Goal: Information Seeking & Learning: Find specific fact

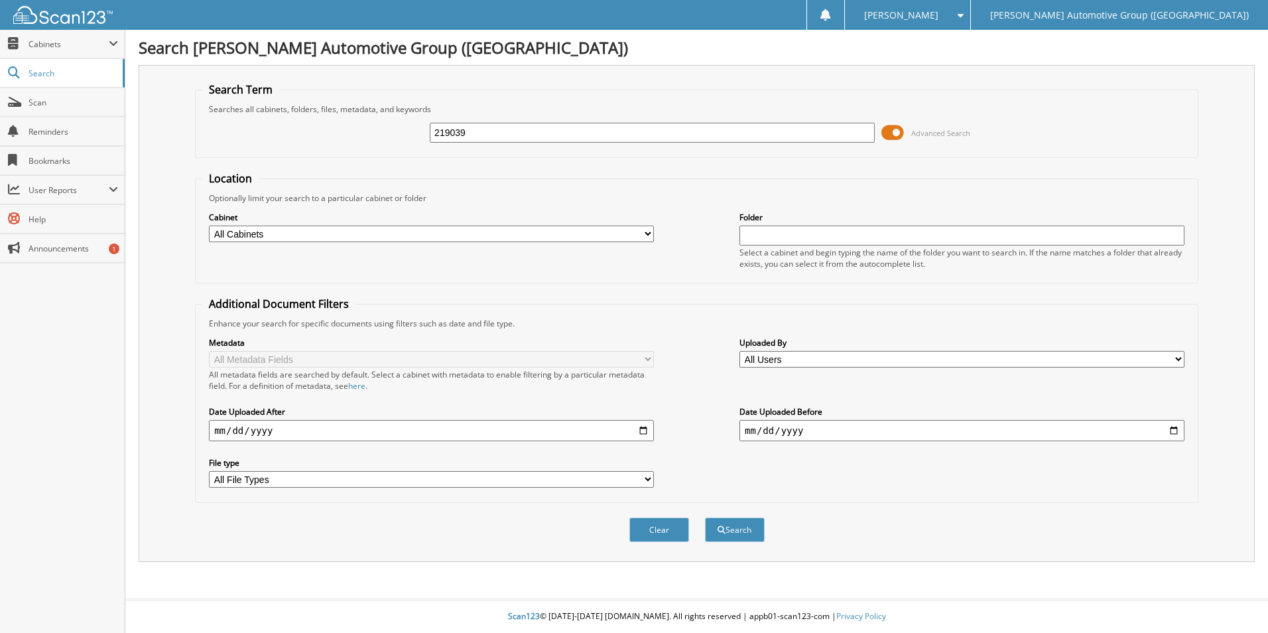
type input "219039"
click at [705, 517] on button "Search" at bounding box center [735, 529] width 60 height 25
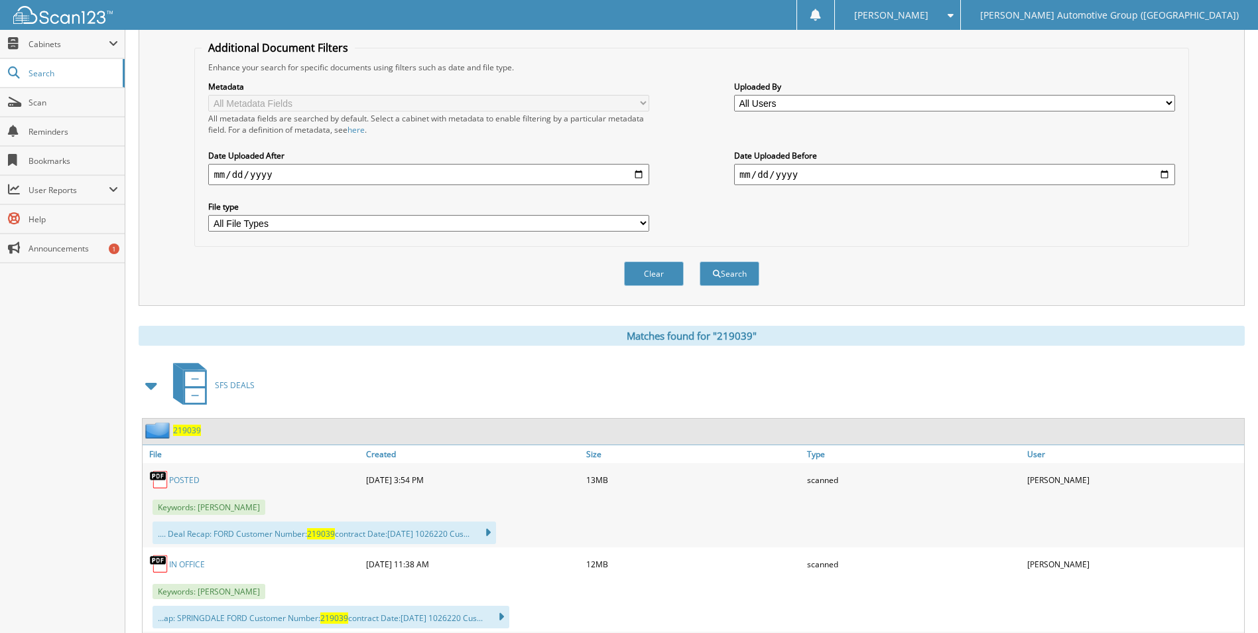
scroll to position [265, 0]
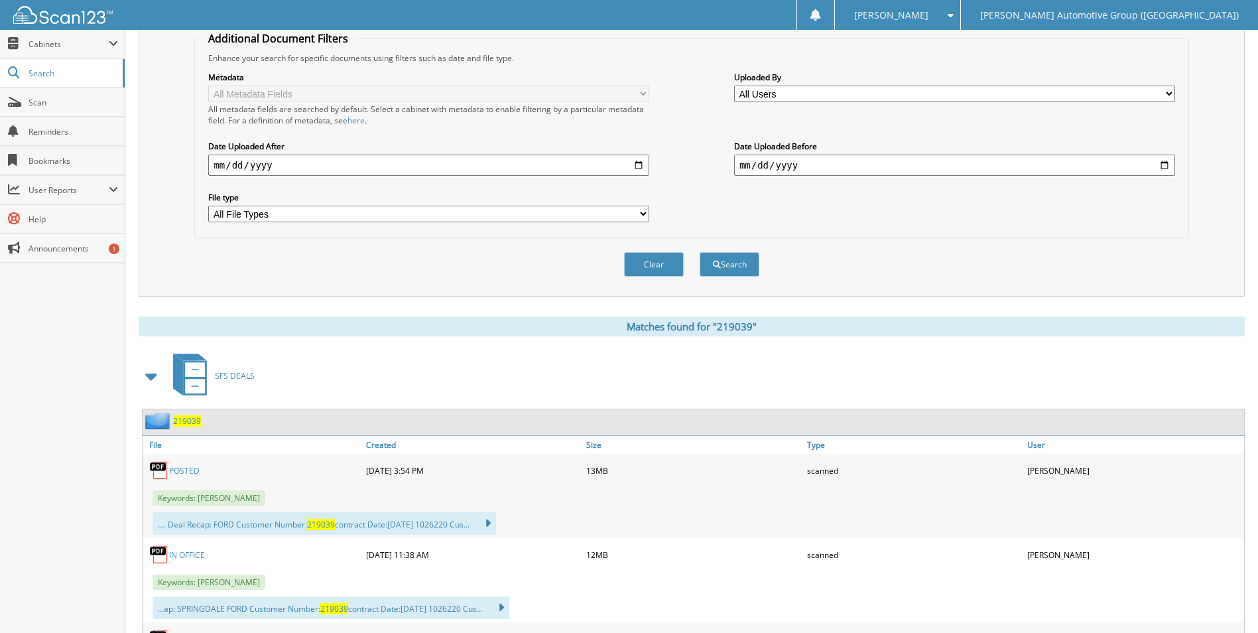
click at [183, 471] on link "POSTED" at bounding box center [184, 470] width 31 height 11
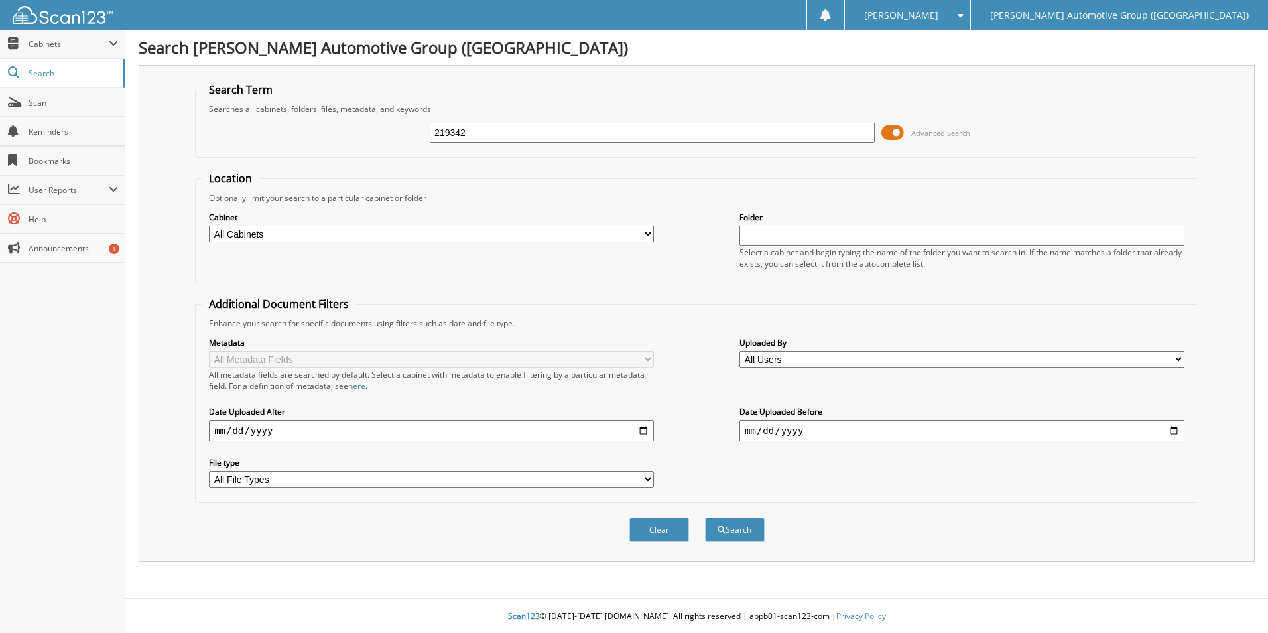
type input "219342"
click at [705, 517] on button "Search" at bounding box center [735, 529] width 60 height 25
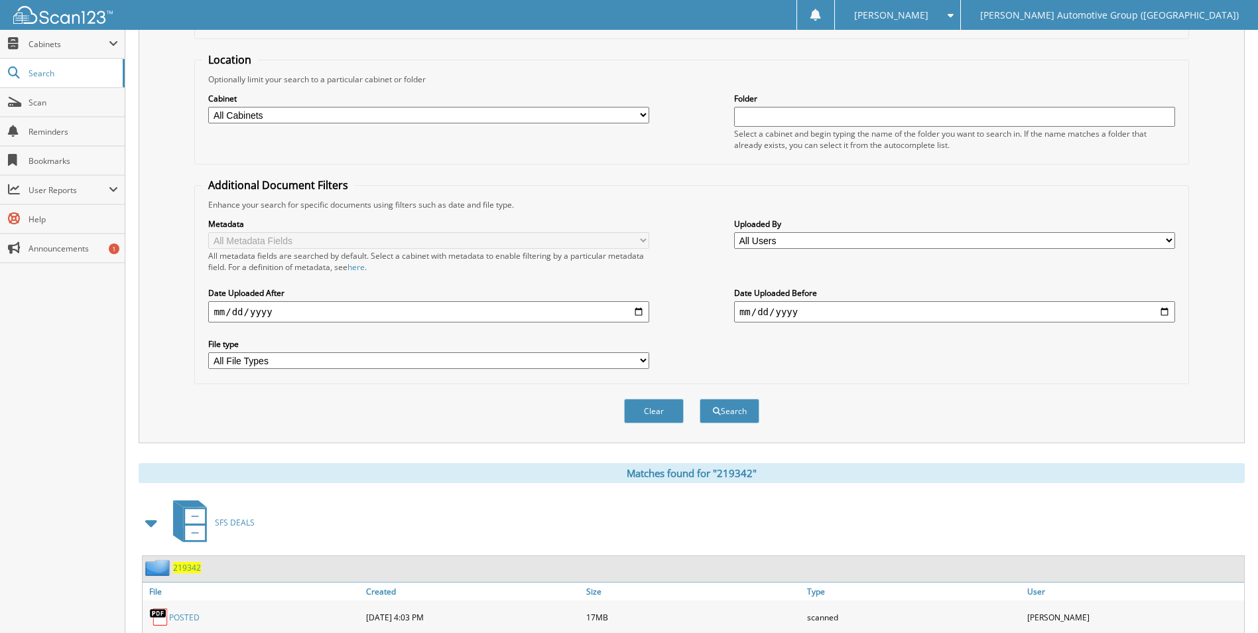
scroll to position [199, 0]
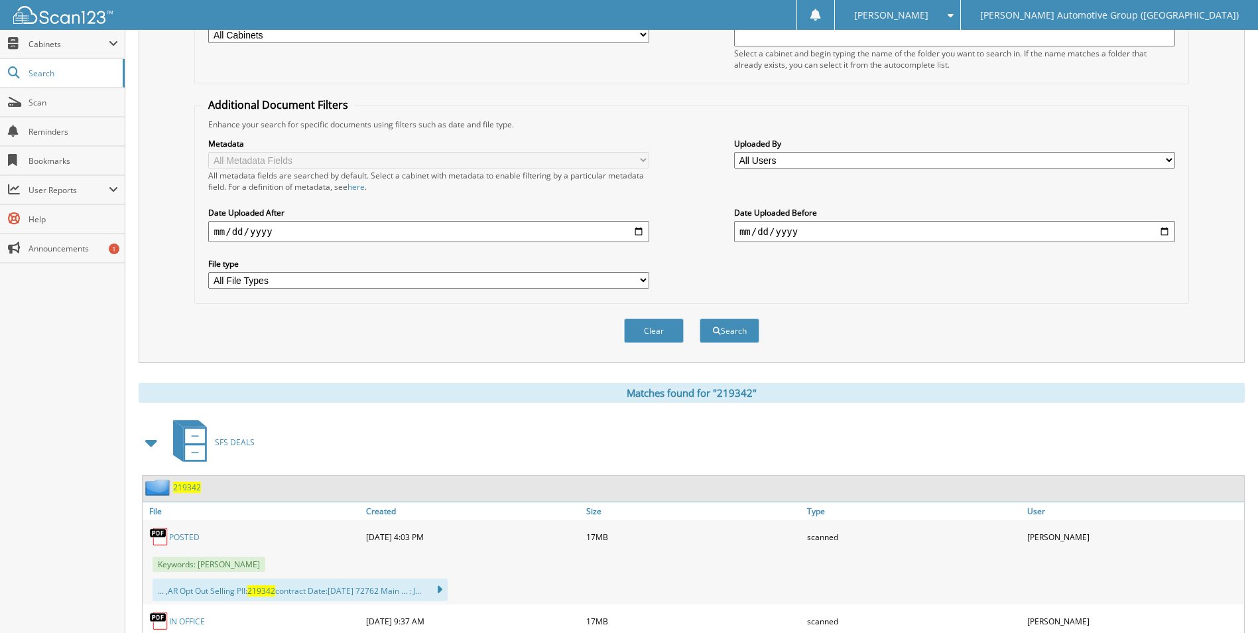
click at [188, 532] on link "POSTED" at bounding box center [184, 536] width 31 height 11
